Goal: Book appointment/travel/reservation

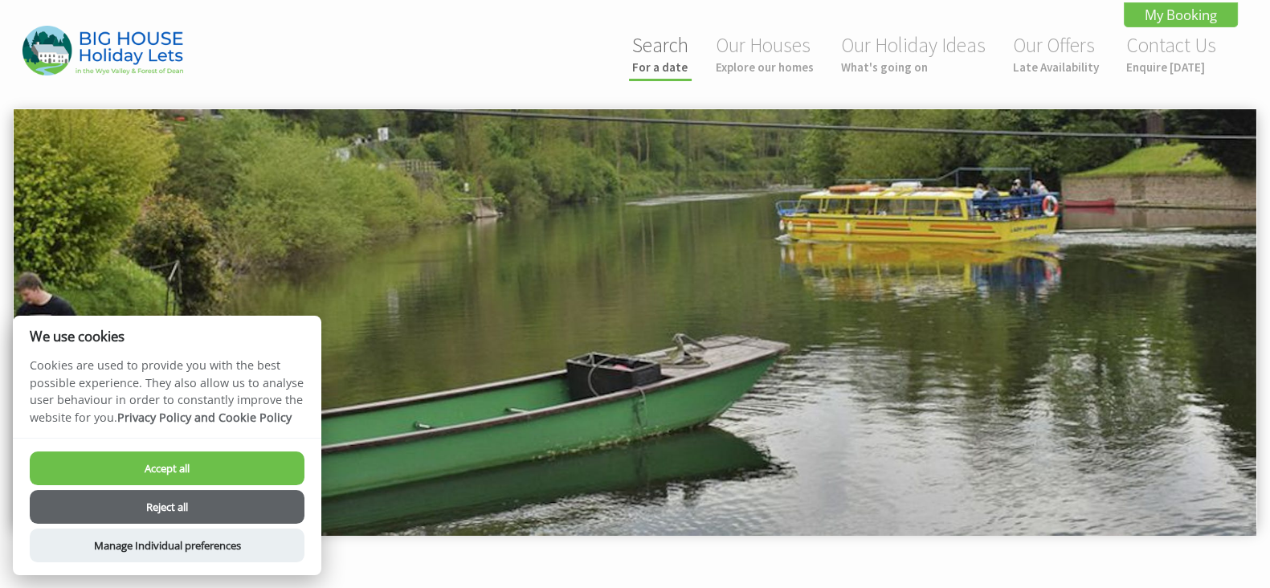
click at [663, 58] on link "Search For a date" at bounding box center [660, 53] width 56 height 43
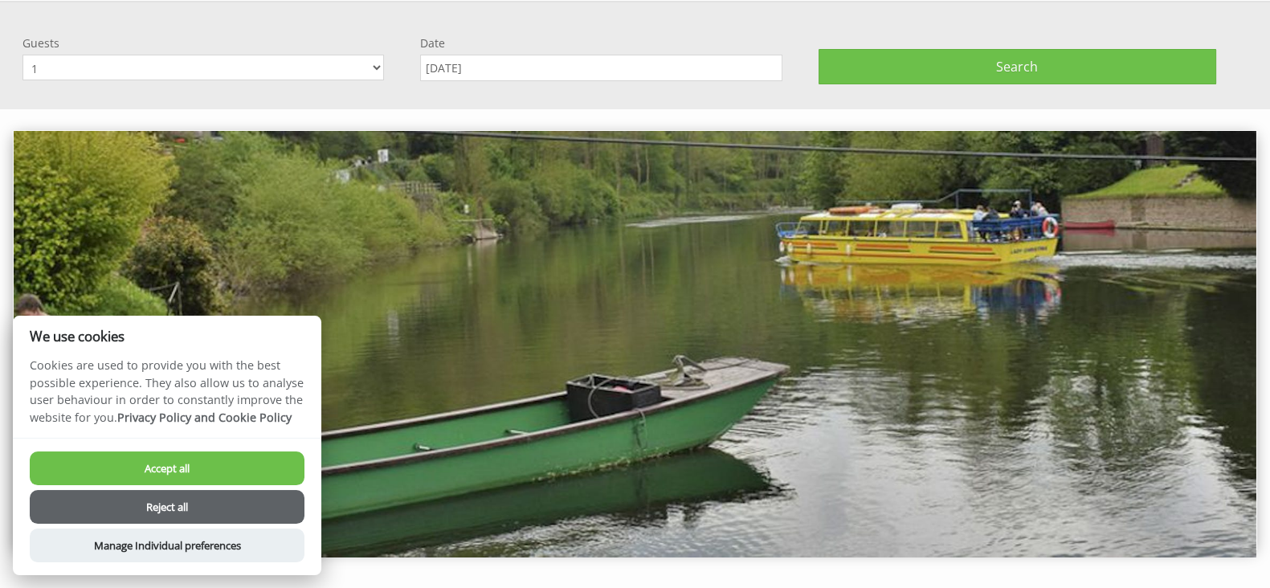
scroll to position [108, 0]
click at [370, 61] on select "1 2 3 4 5 6 7 8 9 10 11 12 13 14 15 16 17 18 19 20 21 22 23 24 25 26 27 28 29 3…" at bounding box center [203, 67] width 362 height 26
select select "20"
click at [22, 54] on select "1 2 3 4 5 6 7 8 9 10 11 12 13 14 15 16 17 18 19 20 21 22 23 24 25 26 27 28 29 3…" at bounding box center [203, 67] width 362 height 26
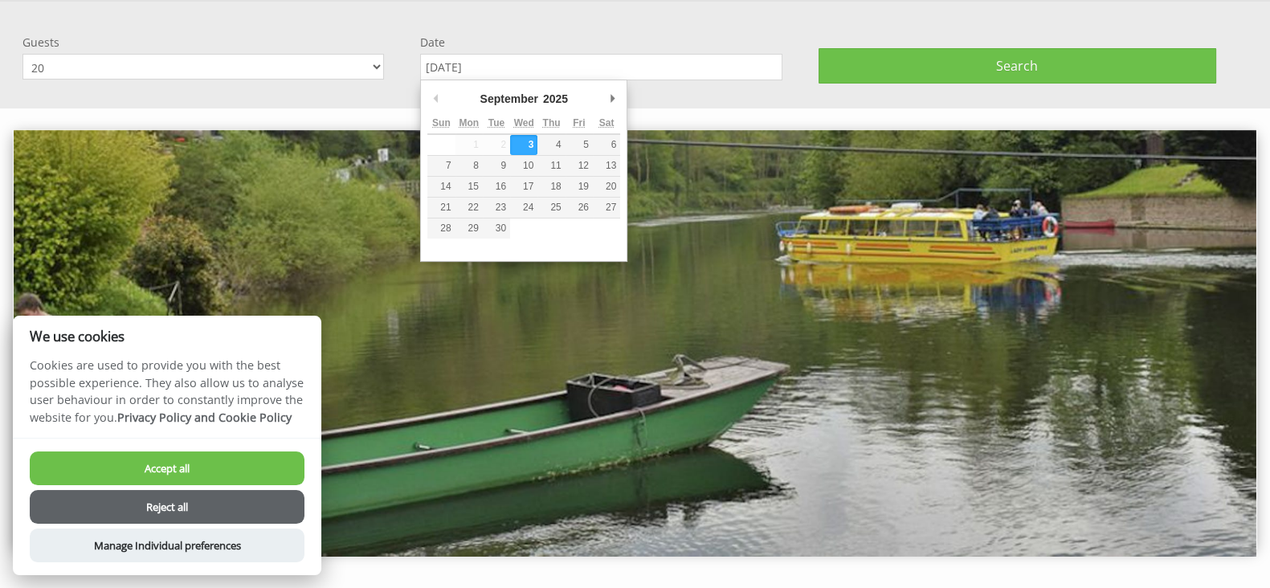
click at [731, 73] on input "[DATE]" at bounding box center [601, 67] width 362 height 27
type input "11/09/2026"
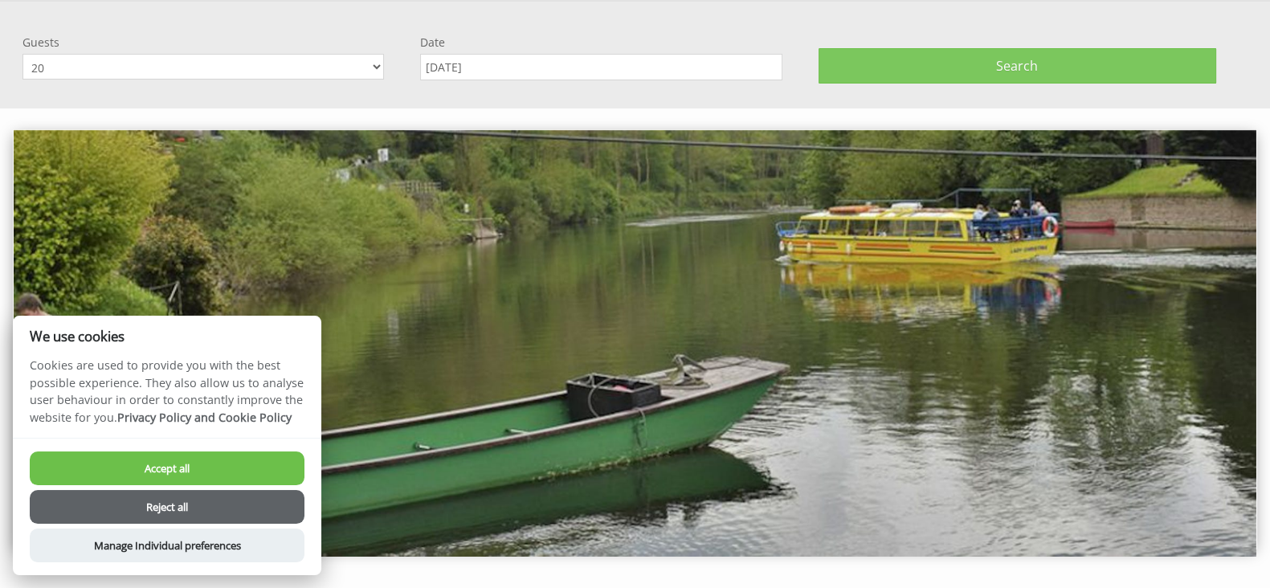
click at [914, 59] on button "Search" at bounding box center [1018, 65] width 398 height 35
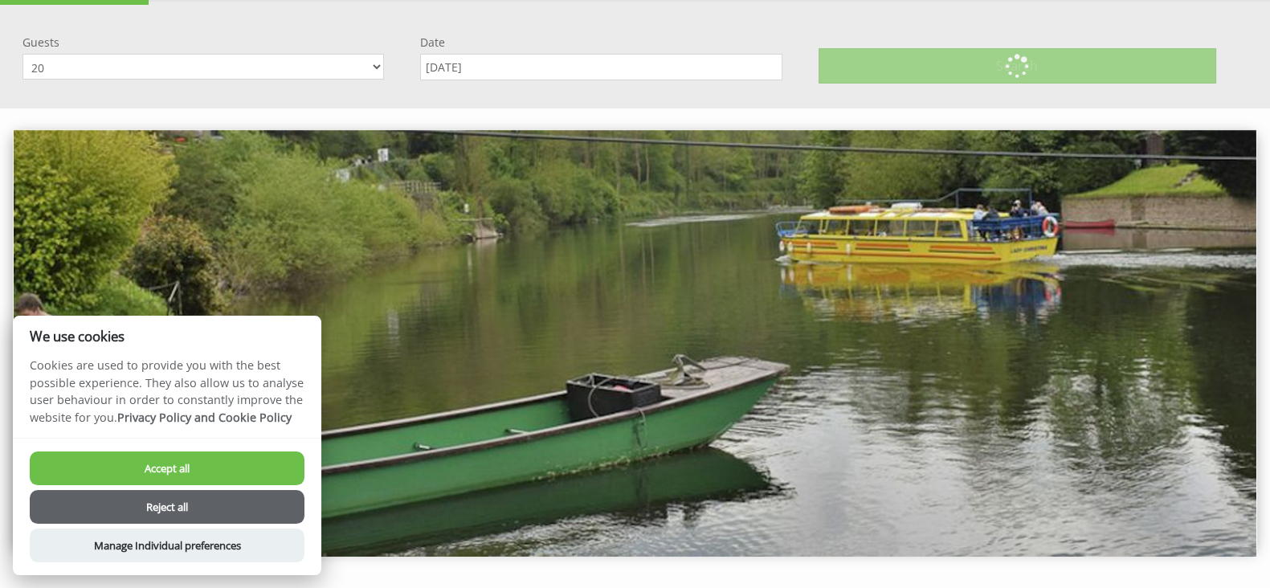
click at [280, 456] on button "Accept all" at bounding box center [167, 469] width 275 height 34
checkbox input "true"
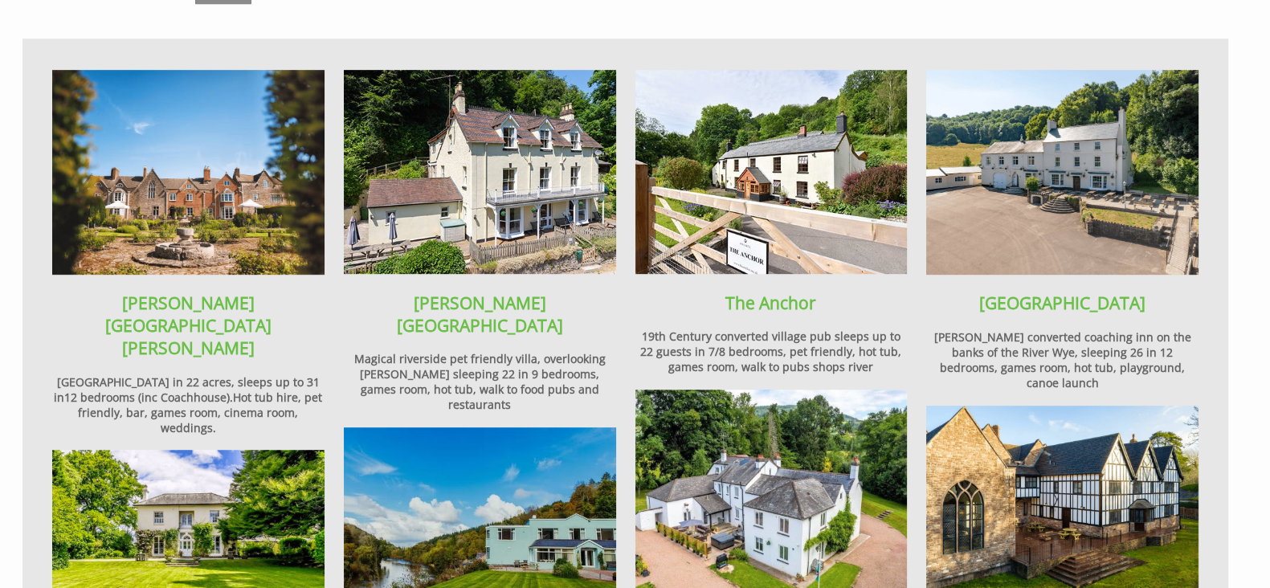
scroll to position [1104, 0]
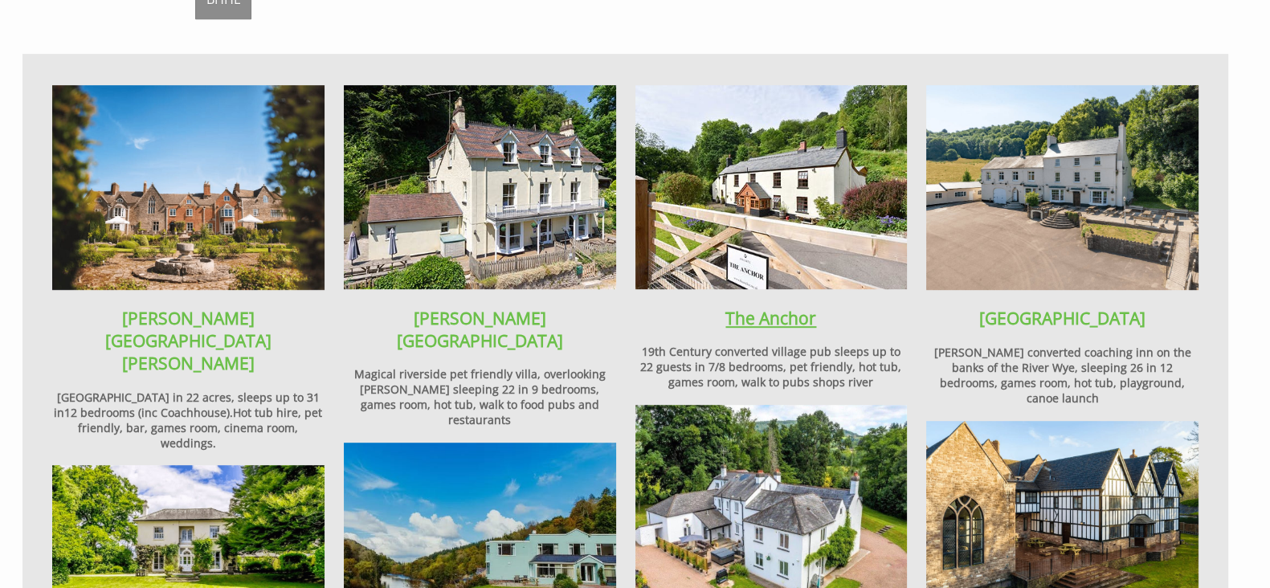
click at [762, 307] on link "The Anchor" at bounding box center [771, 318] width 91 height 22
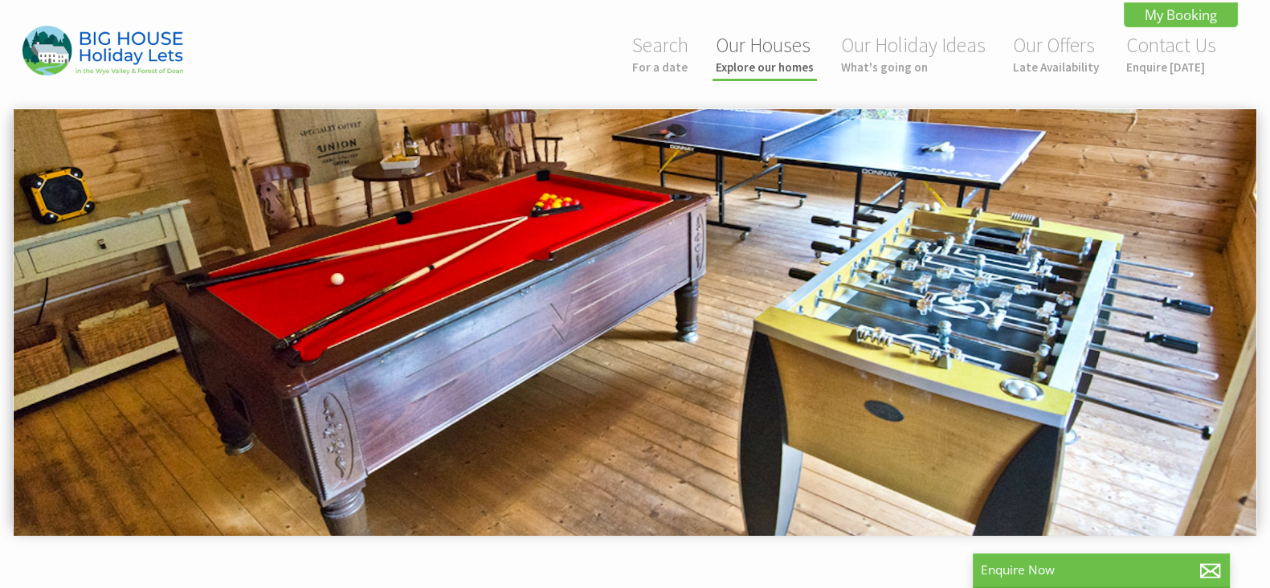
click at [743, 58] on link "Our Houses Explore our homes" at bounding box center [765, 53] width 98 height 43
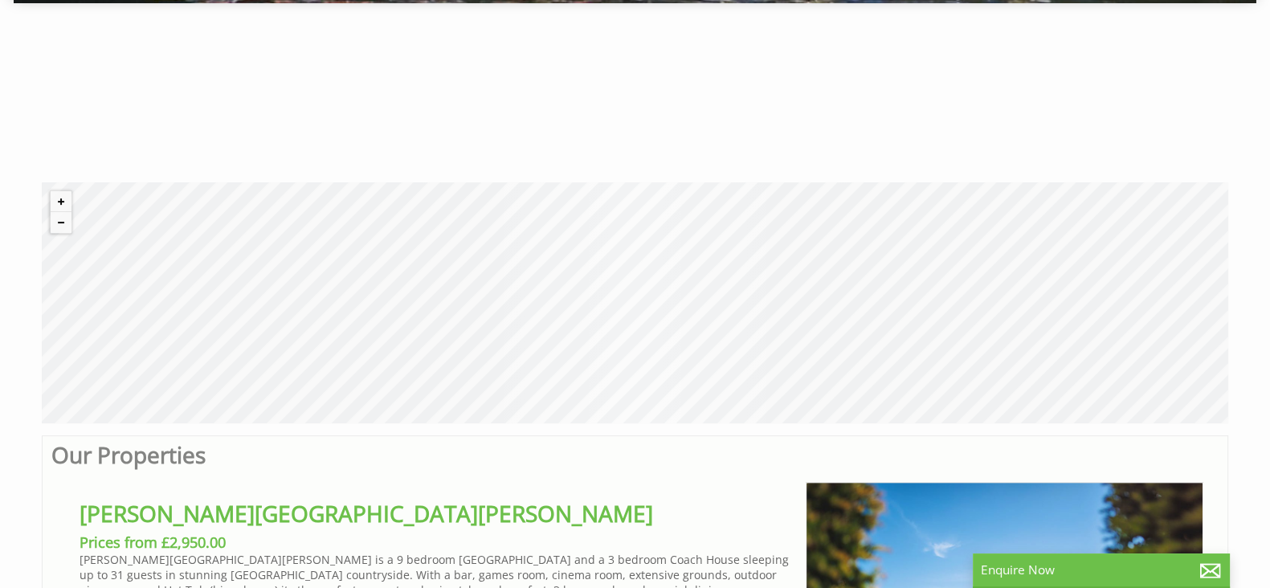
scroll to position [562, 0]
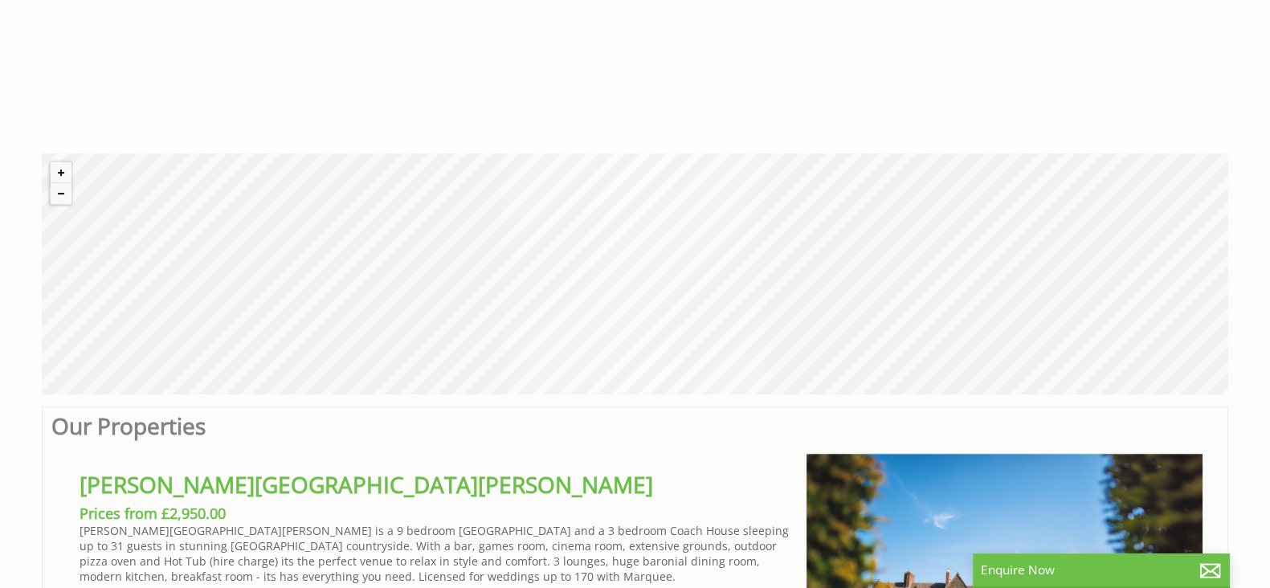
drag, startPoint x: 683, startPoint y: 260, endPoint x: 677, endPoint y: 272, distance: 12.6
click at [673, 363] on div "© MapTiler © OpenStreetMap contributors" at bounding box center [635, 273] width 1187 height 241
click at [61, 192] on button "Zoom out" at bounding box center [61, 193] width 21 height 21
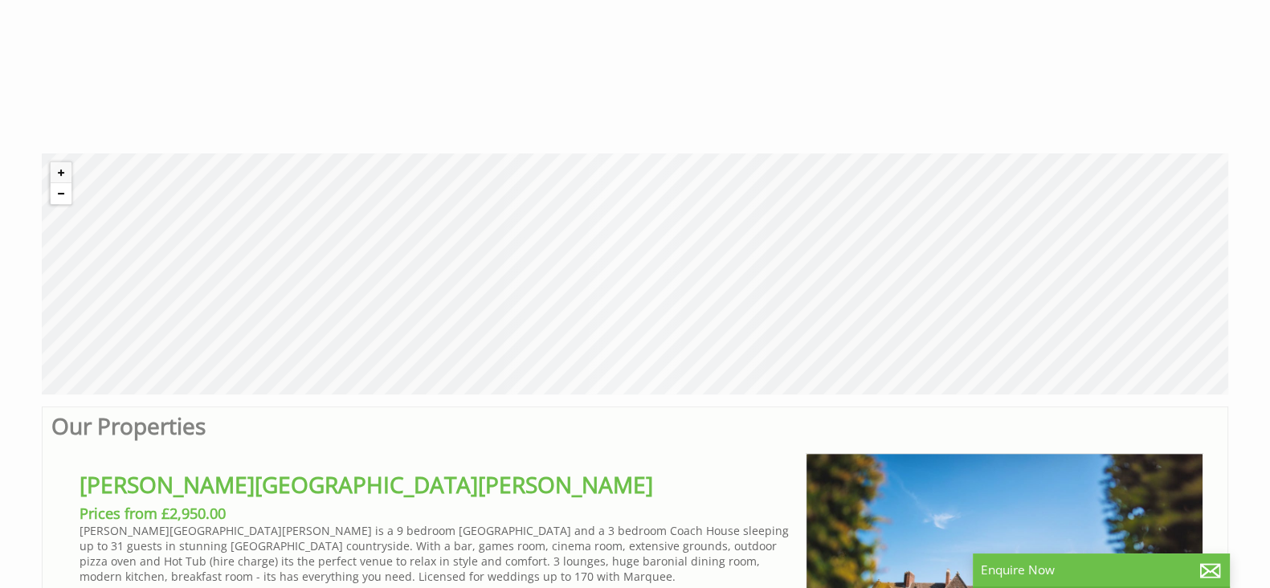
click at [61, 192] on button "Zoom out" at bounding box center [61, 193] width 21 height 21
